Goal: Task Accomplishment & Management: Manage account settings

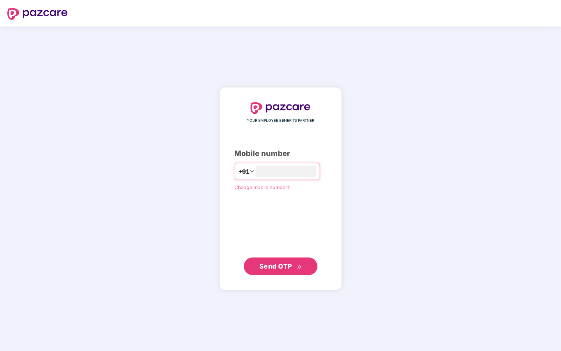
type input "**********"
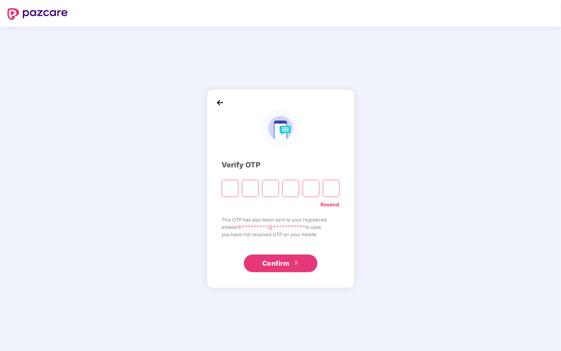
type input "*"
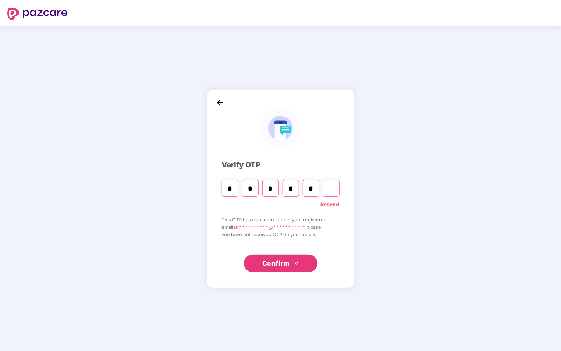
type input "*"
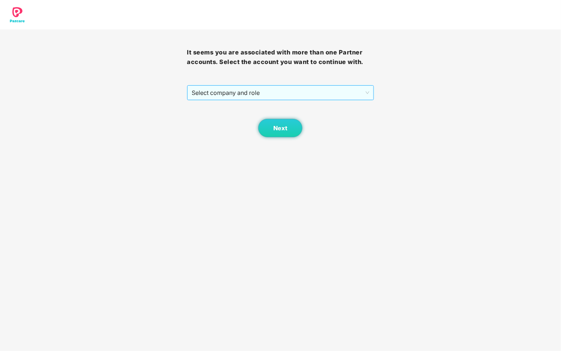
click at [247, 96] on span "Select company and role" at bounding box center [280, 93] width 177 height 14
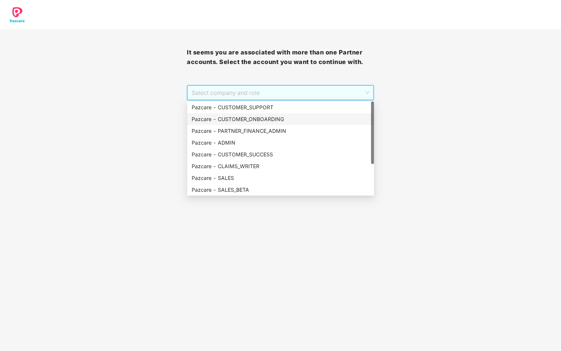
scroll to position [47, 0]
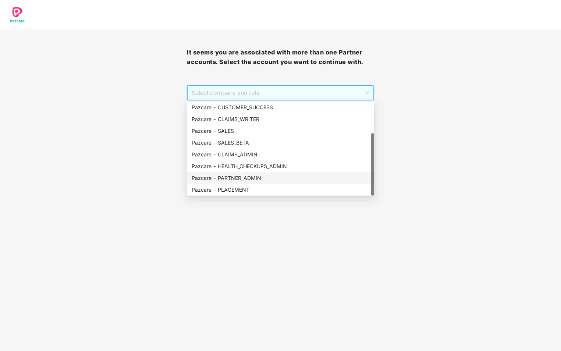
click at [252, 177] on div "Pazcare - PARTNER_ADMIN" at bounding box center [281, 178] width 178 height 8
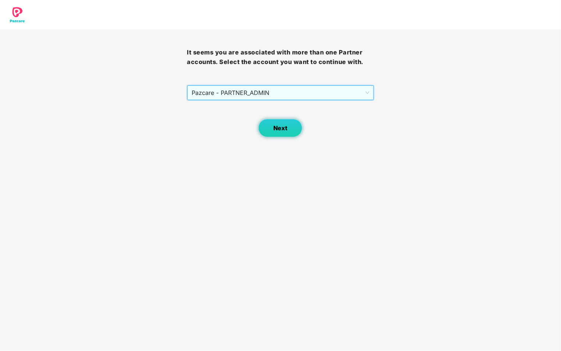
click at [279, 129] on span "Next" at bounding box center [280, 128] width 14 height 7
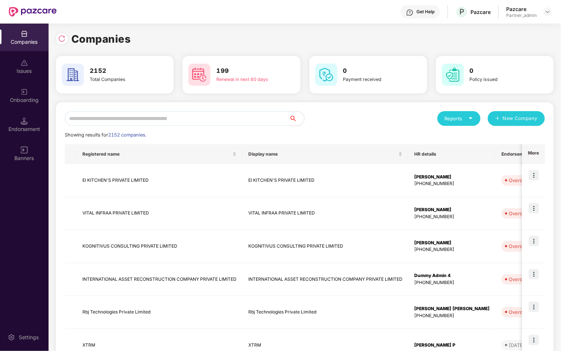
click at [209, 118] on input "text" at bounding box center [177, 118] width 225 height 15
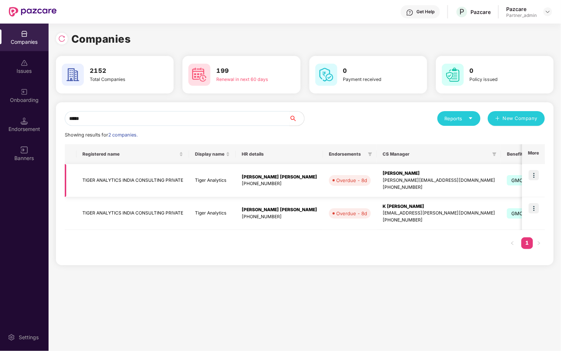
type input "*****"
click at [536, 173] on img at bounding box center [534, 175] width 10 height 10
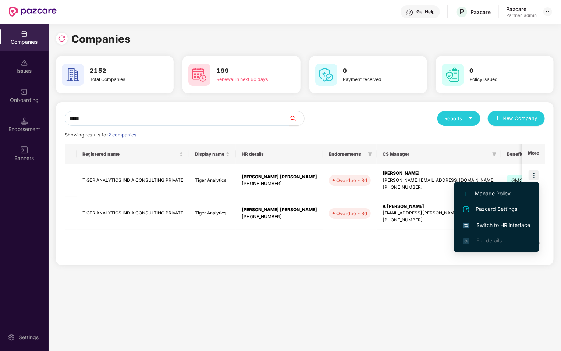
click at [491, 226] on span "Switch to HR interface" at bounding box center [496, 225] width 67 height 8
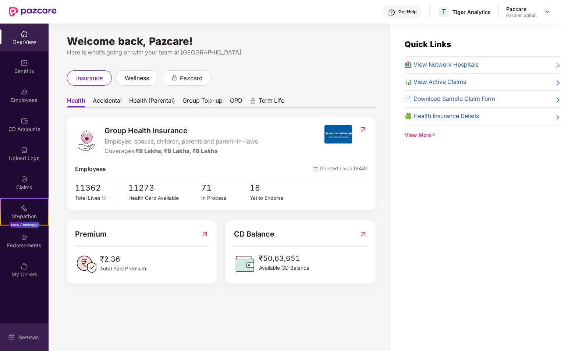
click at [23, 338] on div "Settings" at bounding box center [29, 337] width 24 height 7
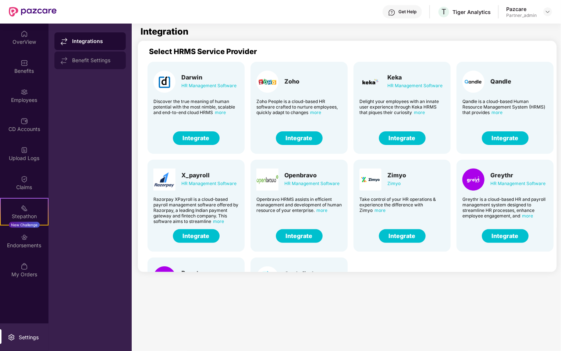
click at [92, 61] on div "Benefit Settings" at bounding box center [96, 60] width 48 height 6
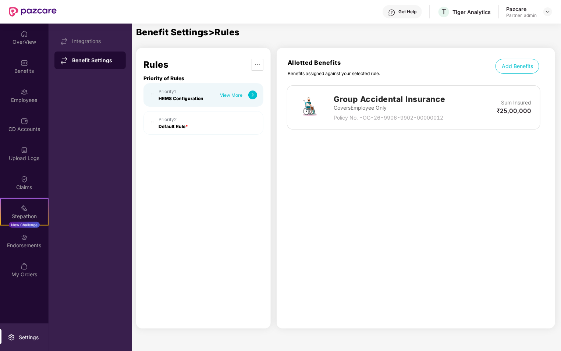
click at [251, 95] on img at bounding box center [252, 95] width 9 height 9
